Goal: Information Seeking & Learning: Learn about a topic

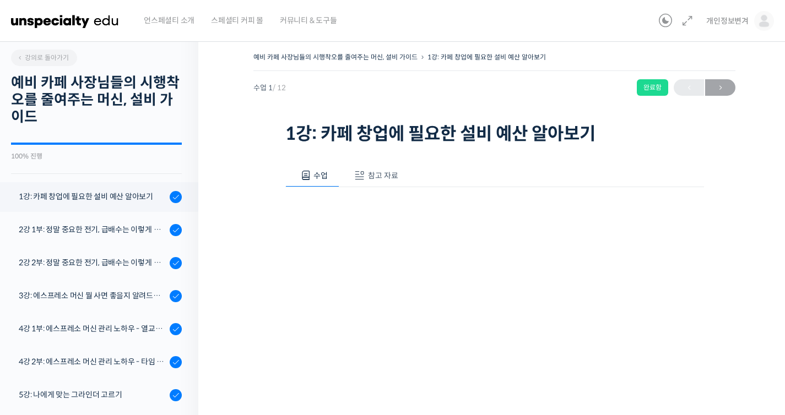
scroll to position [140, 0]
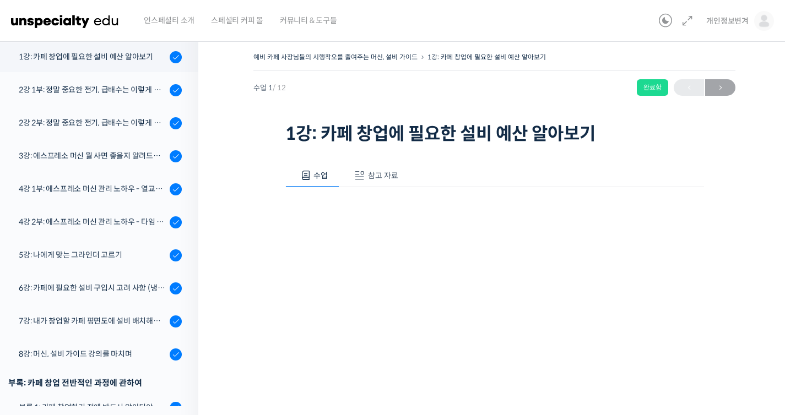
click at [632, 38] on div "언스페셜티 소개 스페셜티 커피 몰 커뮤니티 & 도구들" at bounding box center [394, 21] width 519 height 42
click at [731, 19] on span "개인정보변겨" at bounding box center [727, 21] width 42 height 10
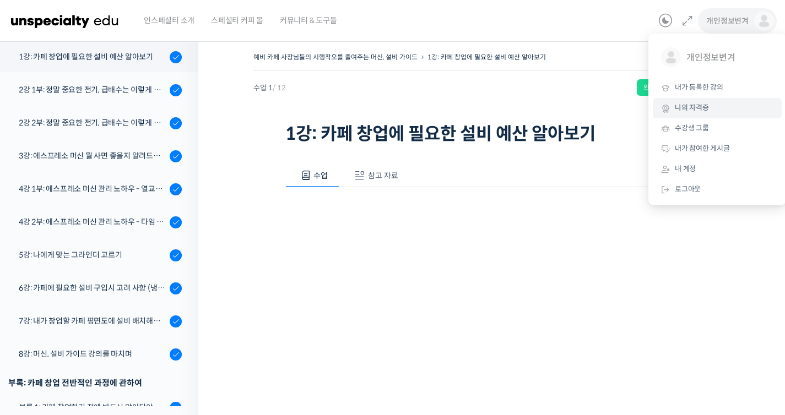
click at [723, 102] on link "나의 자격증" at bounding box center [717, 108] width 129 height 20
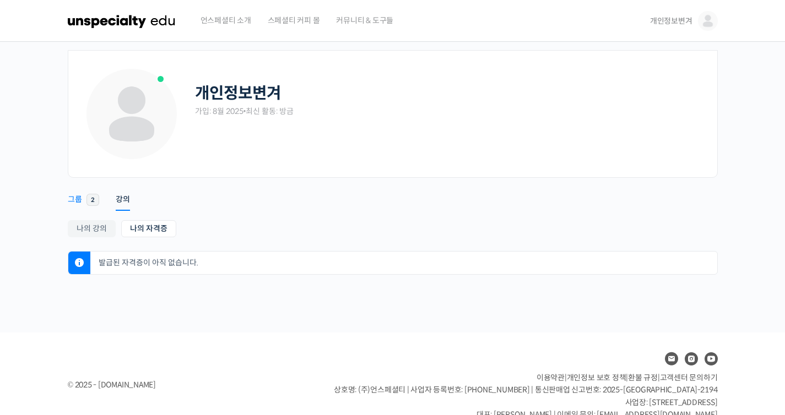
click at [83, 195] on link "그룹 2" at bounding box center [83, 195] width 31 height 28
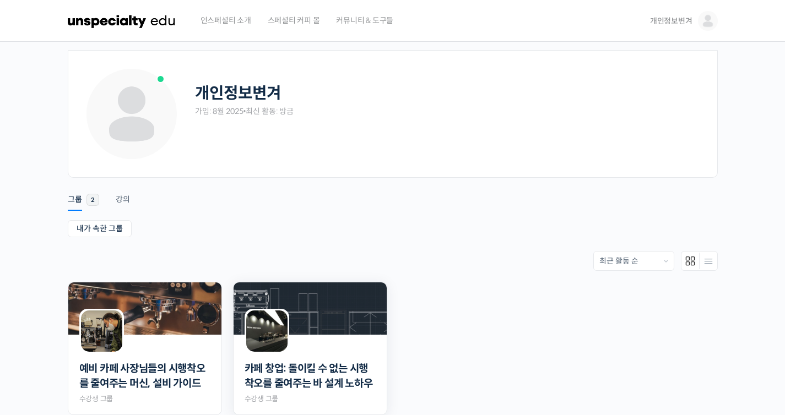
click at [307, 325] on img at bounding box center [309, 308] width 153 height 52
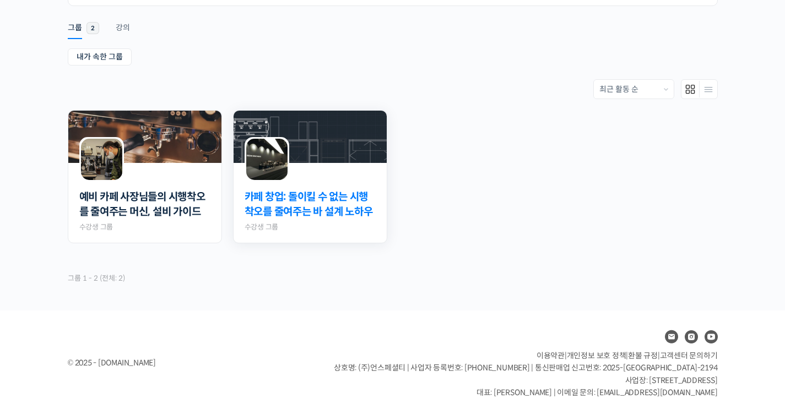
click at [273, 212] on link "카페 창업: 돌이킬 수 없는 시행착오를 줄여주는 바 설계 노하우" at bounding box center [309, 204] width 131 height 29
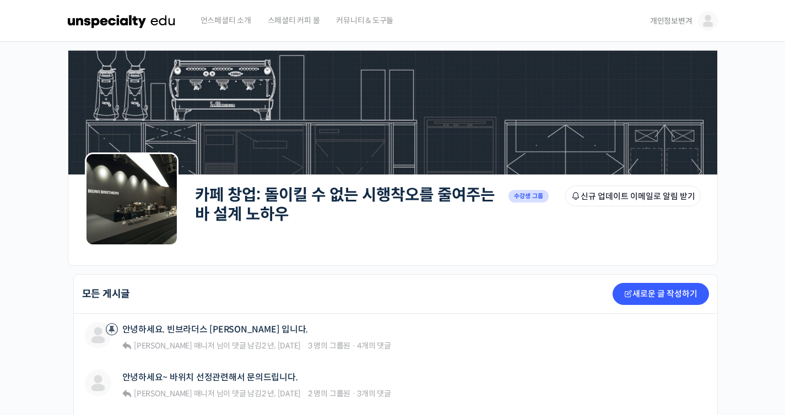
click at [664, 29] on link "개인정보변겨" at bounding box center [684, 21] width 68 height 42
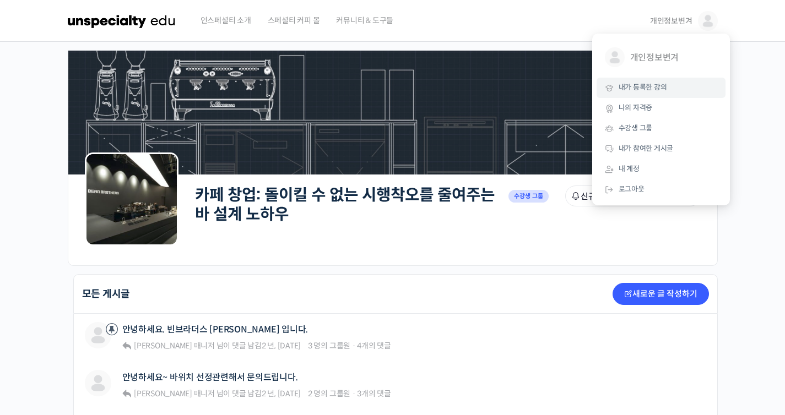
click at [658, 87] on span "내가 등록한 강의" at bounding box center [642, 87] width 48 height 9
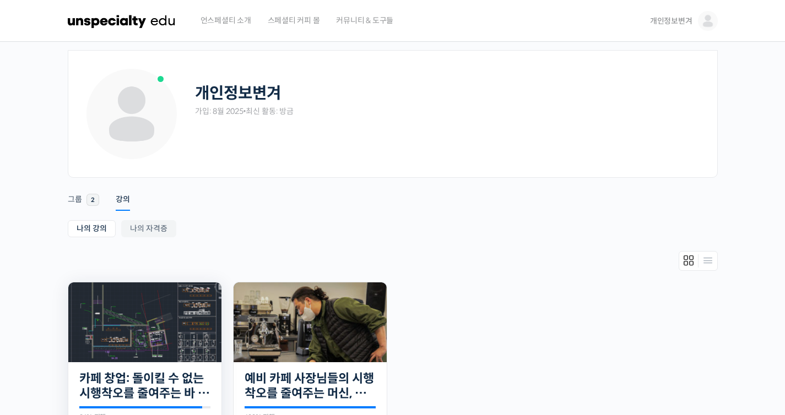
click at [170, 339] on img at bounding box center [144, 322] width 153 height 80
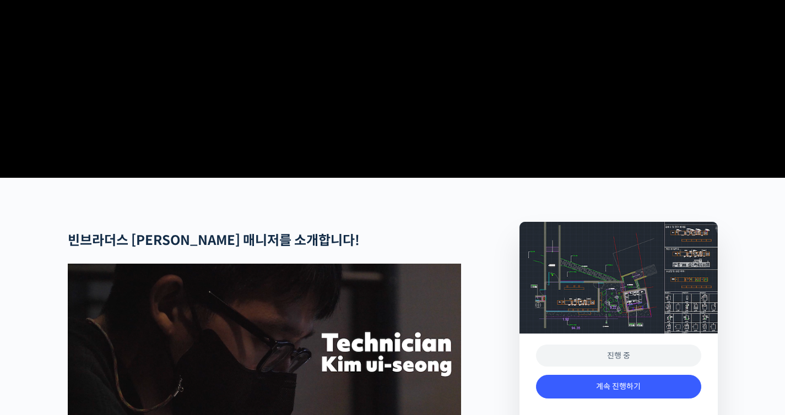
scroll to position [547, 0]
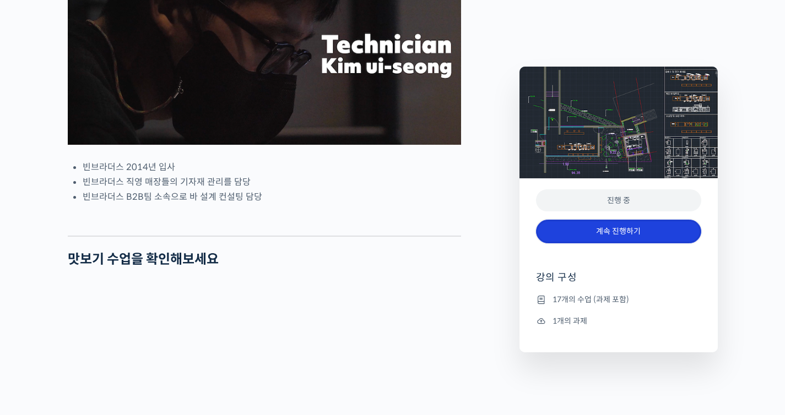
click at [633, 235] on link "계속 진행하기" at bounding box center [618, 232] width 165 height 24
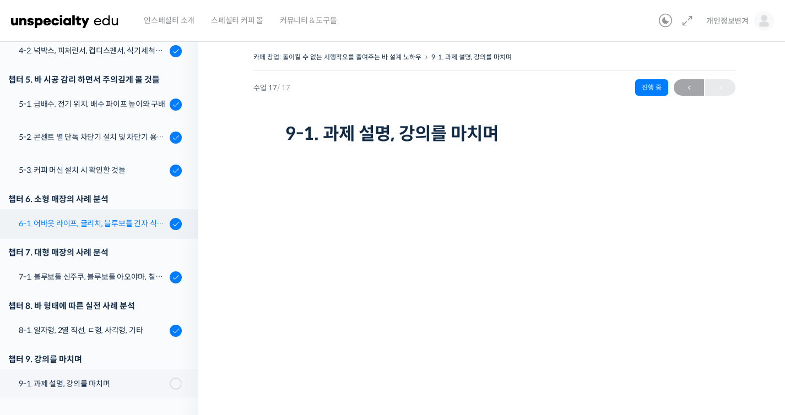
click at [155, 235] on link "6-1. 어바웃 라이프, 글리치, 블루보틀 긴자 식스, 로로움" at bounding box center [96, 224] width 204 height 30
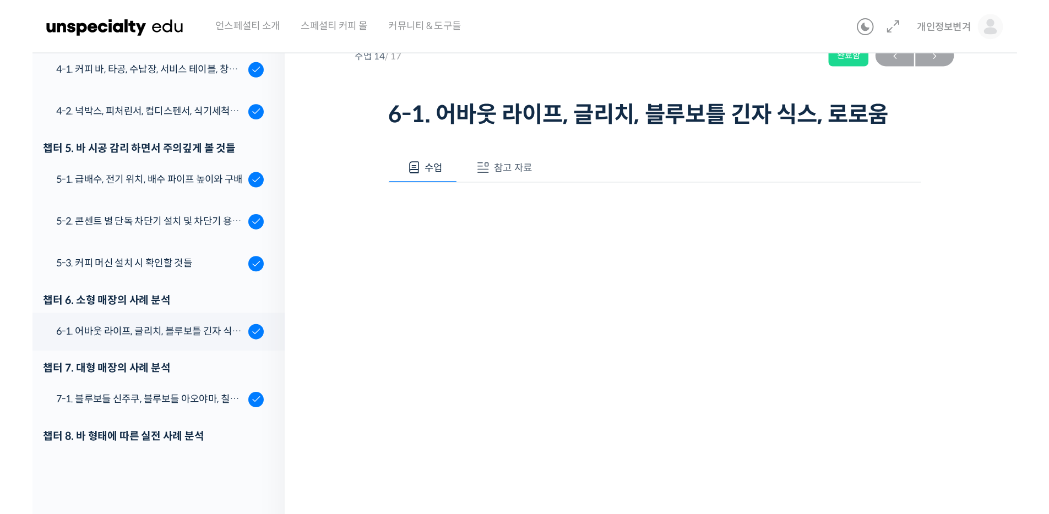
scroll to position [426, 0]
